Goal: Communication & Community: Answer question/provide support

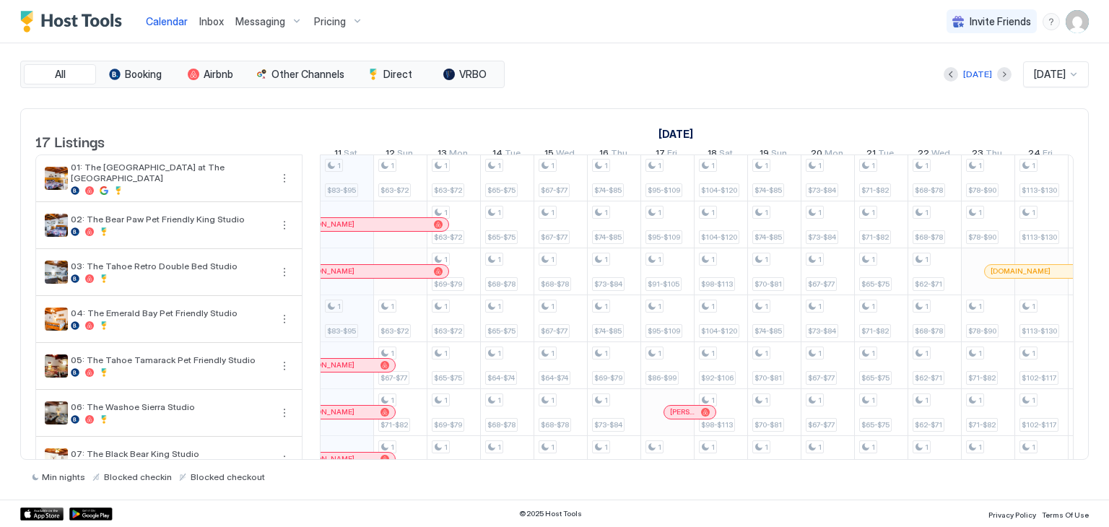
click at [217, 33] on div "Inbox" at bounding box center [212, 21] width 36 height 27
click at [212, 17] on span "Inbox" at bounding box center [211, 21] width 25 height 12
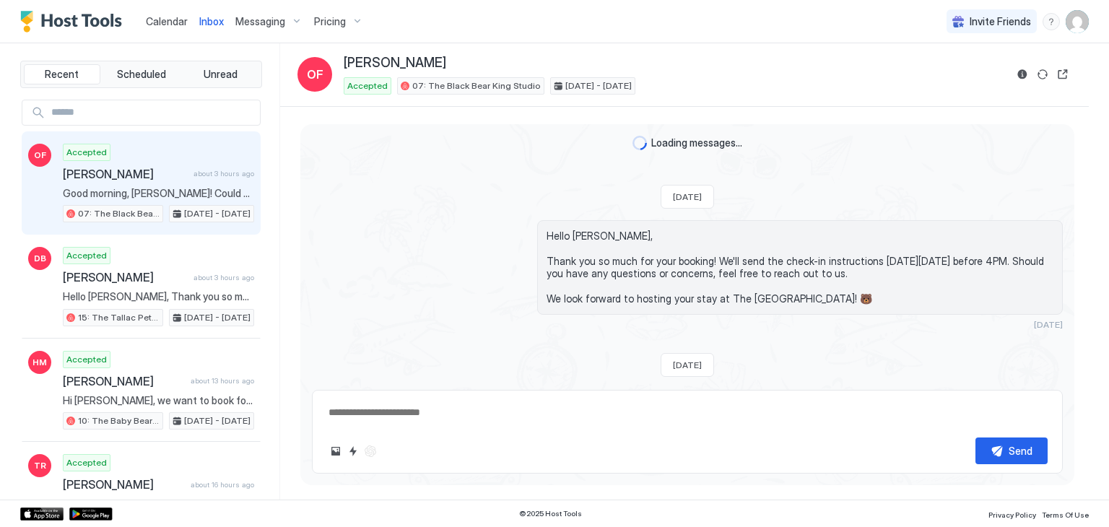
scroll to position [633, 0]
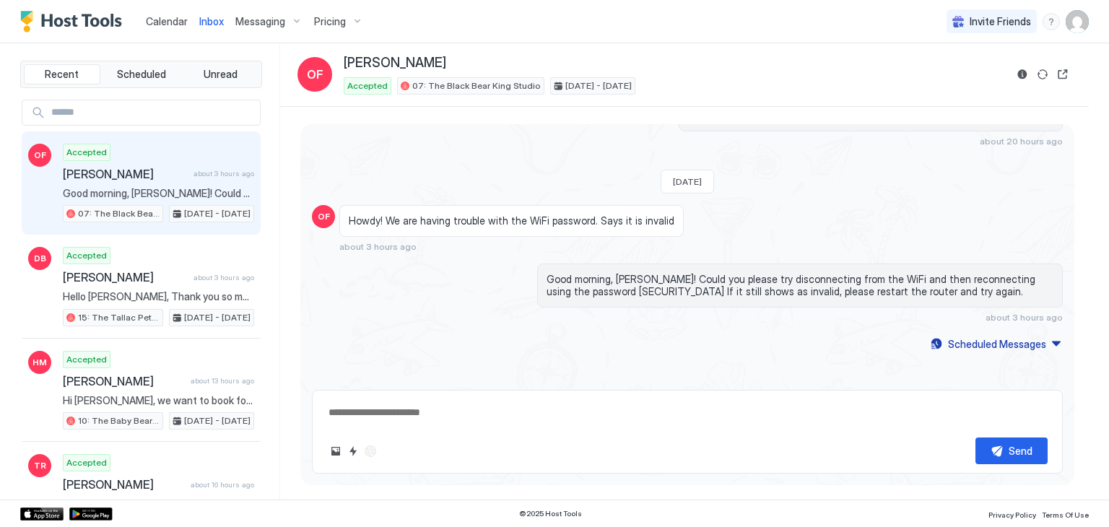
type textarea "*"
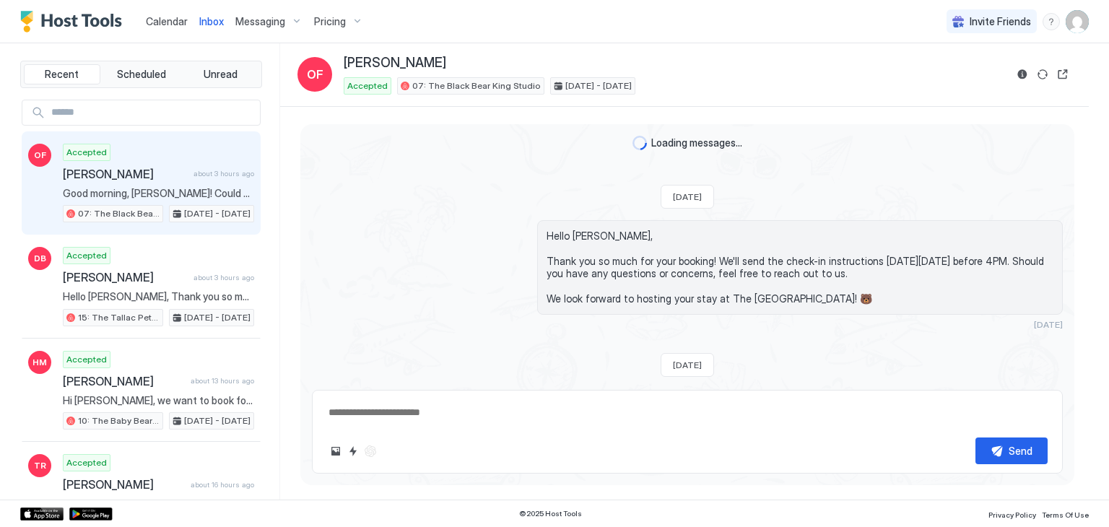
scroll to position [633, 0]
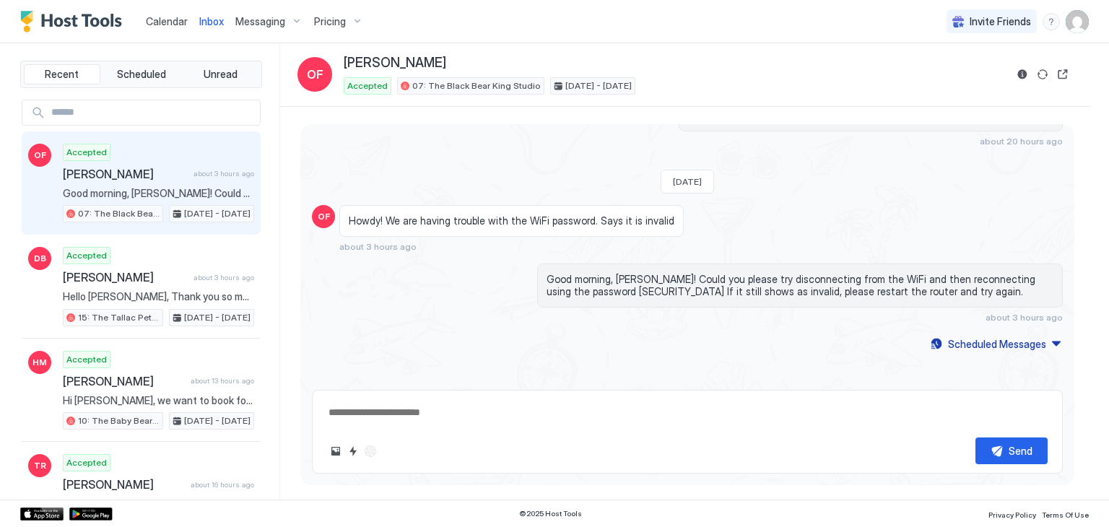
type textarea "*"
click at [130, 77] on span "Scheduled" at bounding box center [141, 74] width 49 height 13
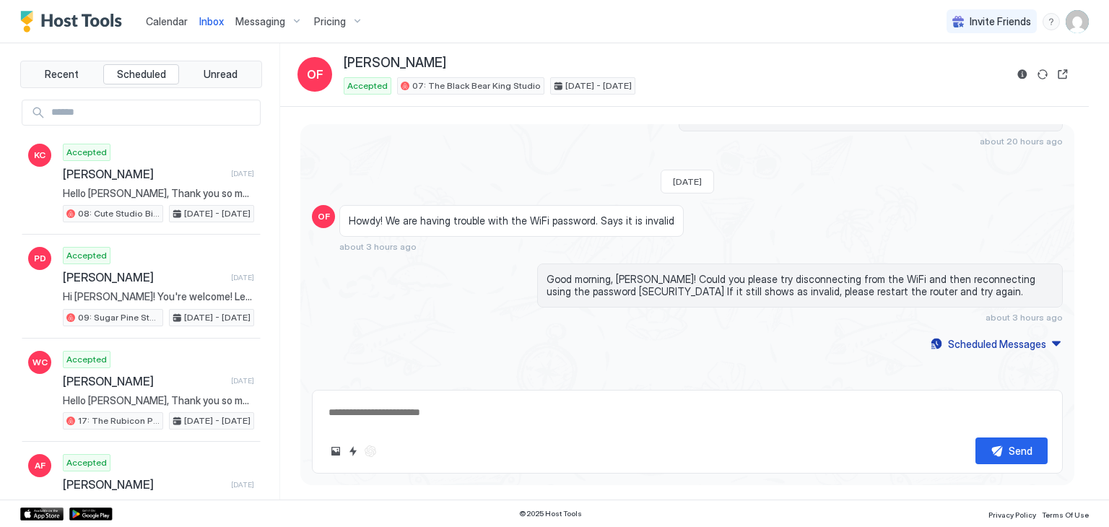
type textarea "*"
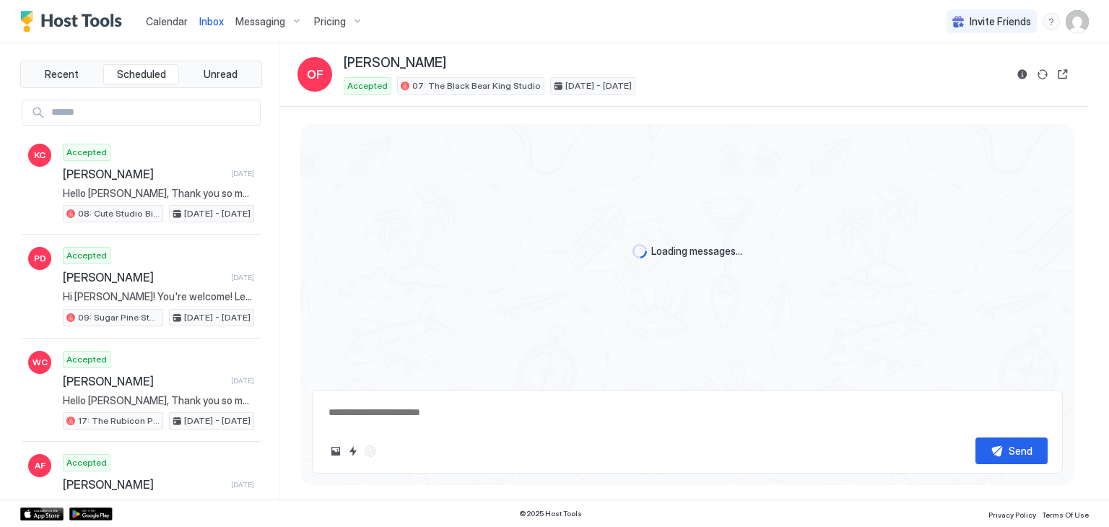
type textarea "*"
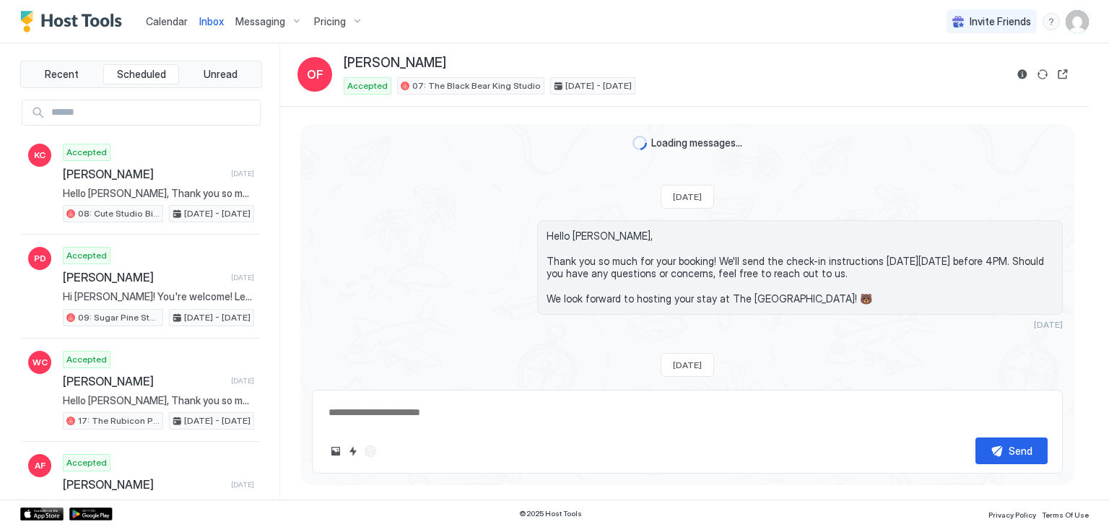
scroll to position [633, 0]
